Goal: Task Accomplishment & Management: Use online tool/utility

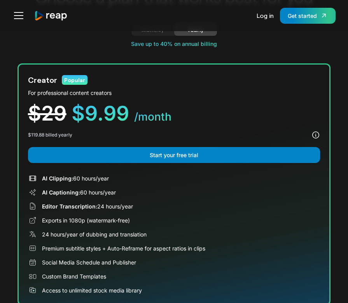
scroll to position [79, 0]
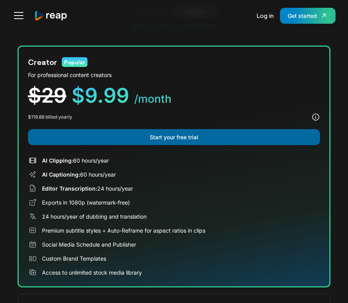
click at [162, 139] on link "Start your free trial" at bounding box center [174, 137] width 293 height 16
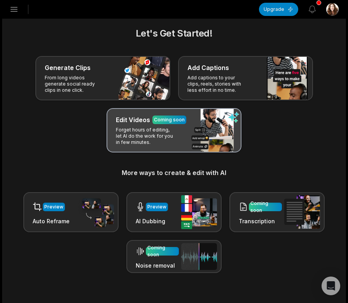
scroll to position [9, 0]
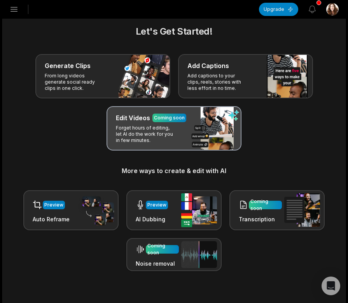
click at [179, 135] on div "Edit Videos Coming soon Forget hours of editing, let AI do the work for you in …" at bounding box center [174, 128] width 135 height 44
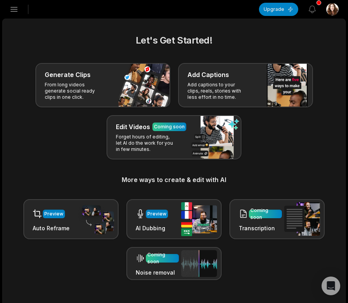
scroll to position [76, 0]
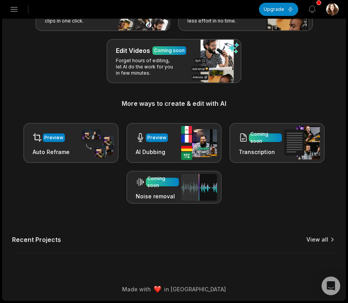
click at [323, 241] on link "View all" at bounding box center [318, 240] width 22 height 8
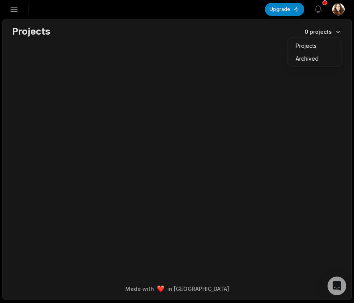
click at [334, 33] on html "AS Anna's Studio Create Project Home Projects Brand template Calendar Connect S…" at bounding box center [177, 151] width 354 height 303
click at [77, 9] on html "AS Anna's Studio Create Project Home Projects Brand template Calendar Connect S…" at bounding box center [177, 151] width 354 height 303
click at [14, 7] on icon "button" at bounding box center [14, 9] width 7 height 4
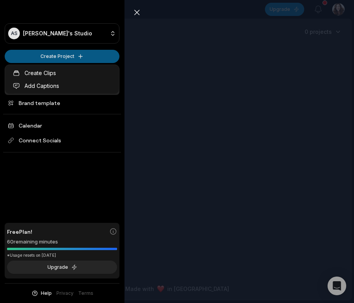
click at [103, 56] on html "AS Anna's Studio Create Project Home Projects Brand template Calendar Connect S…" at bounding box center [177, 151] width 354 height 303
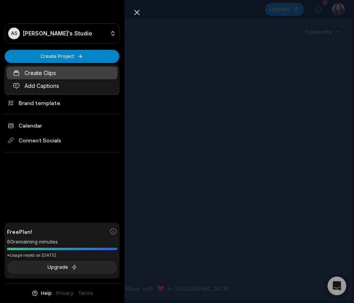
click at [64, 76] on link "Create Clips" at bounding box center [62, 73] width 111 height 13
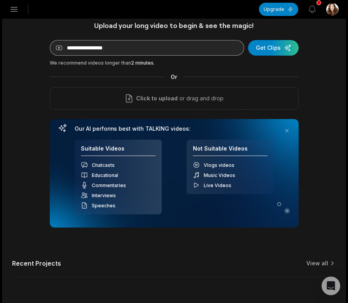
scroll to position [15, 0]
